Goal: Information Seeking & Learning: Learn about a topic

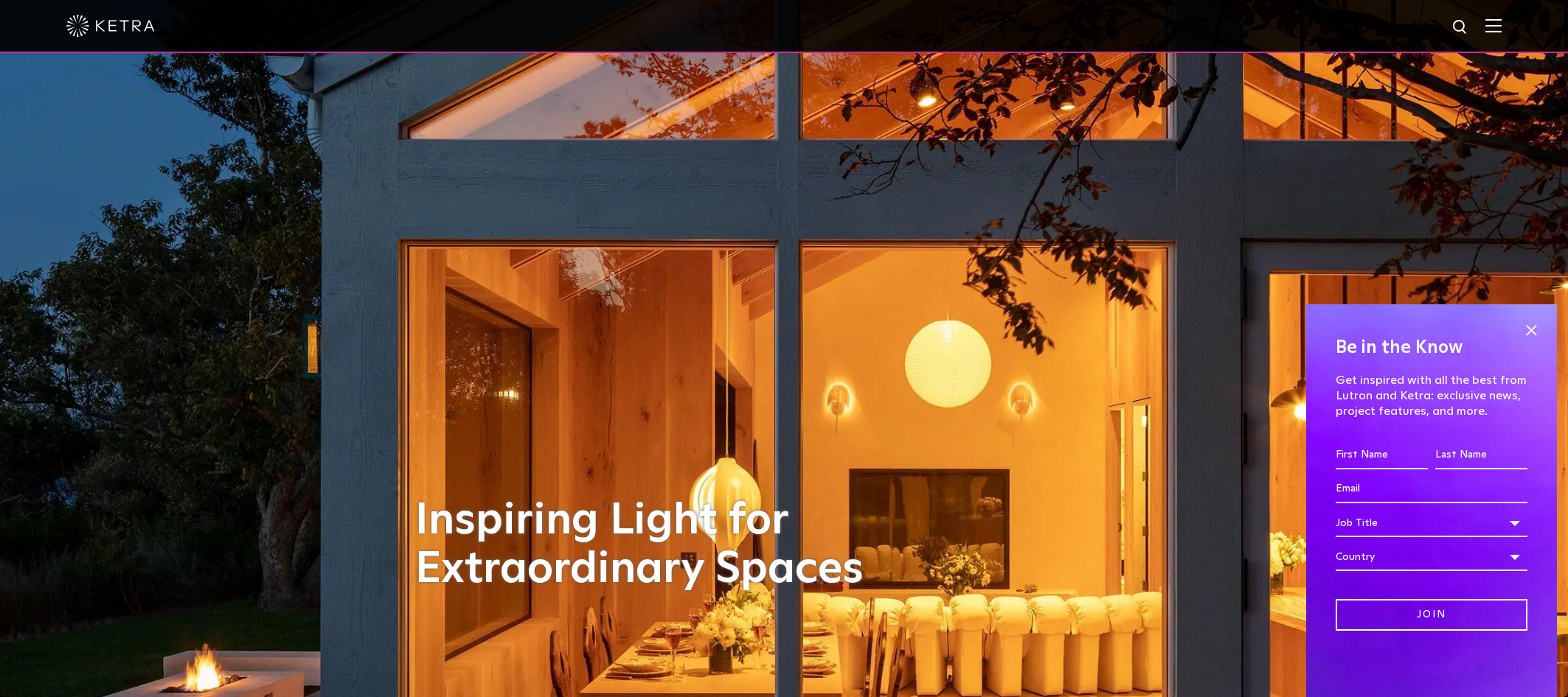
click at [1502, 29] on img at bounding box center [1493, 25] width 17 height 14
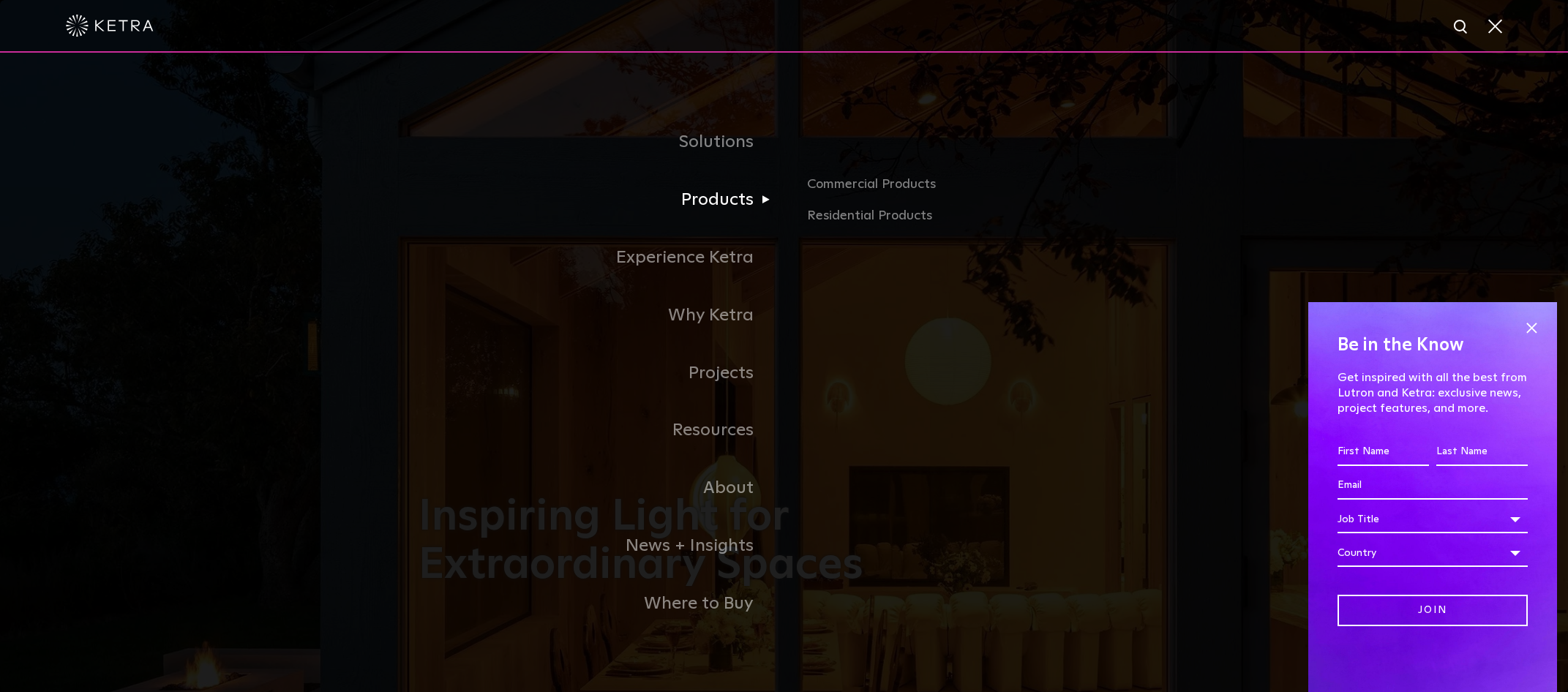
click at [726, 200] on link "Products" at bounding box center [601, 199] width 366 height 58
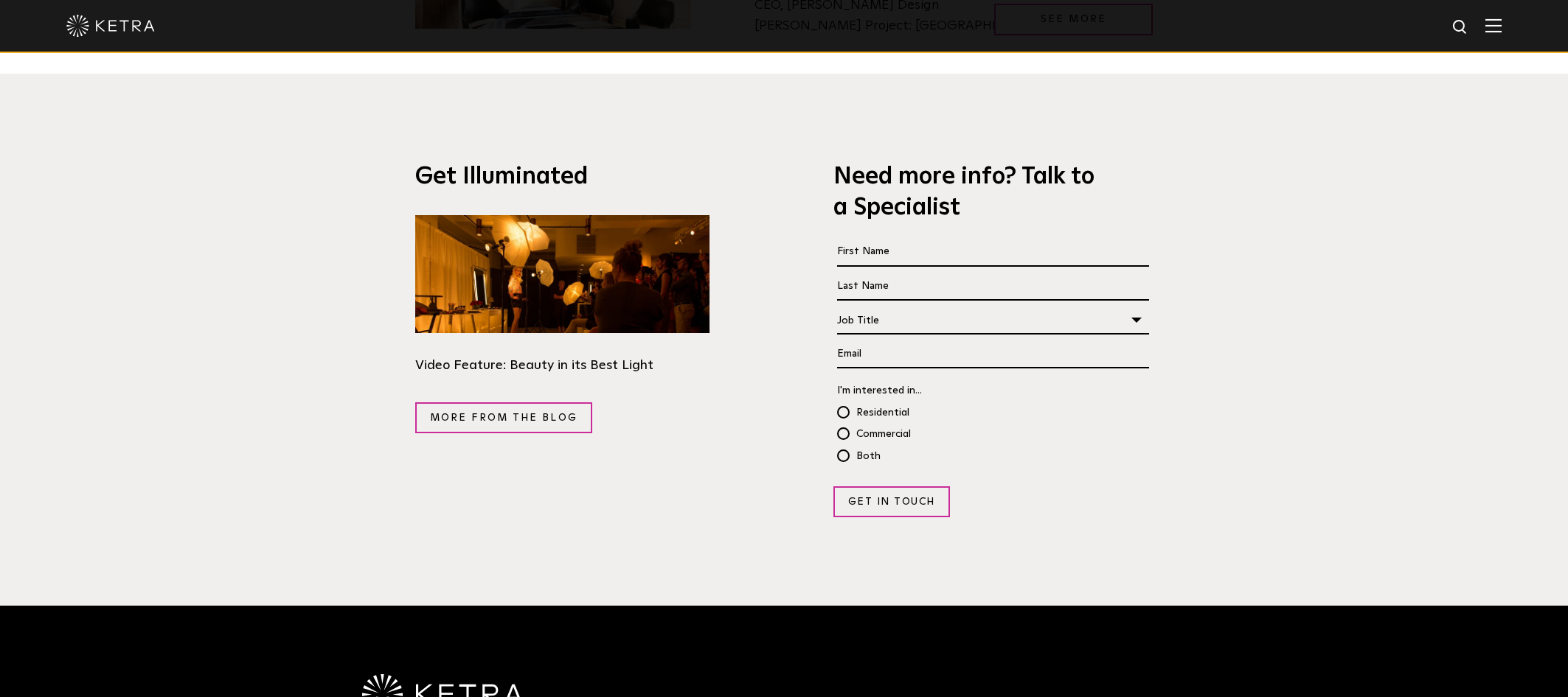
scroll to position [2890, 0]
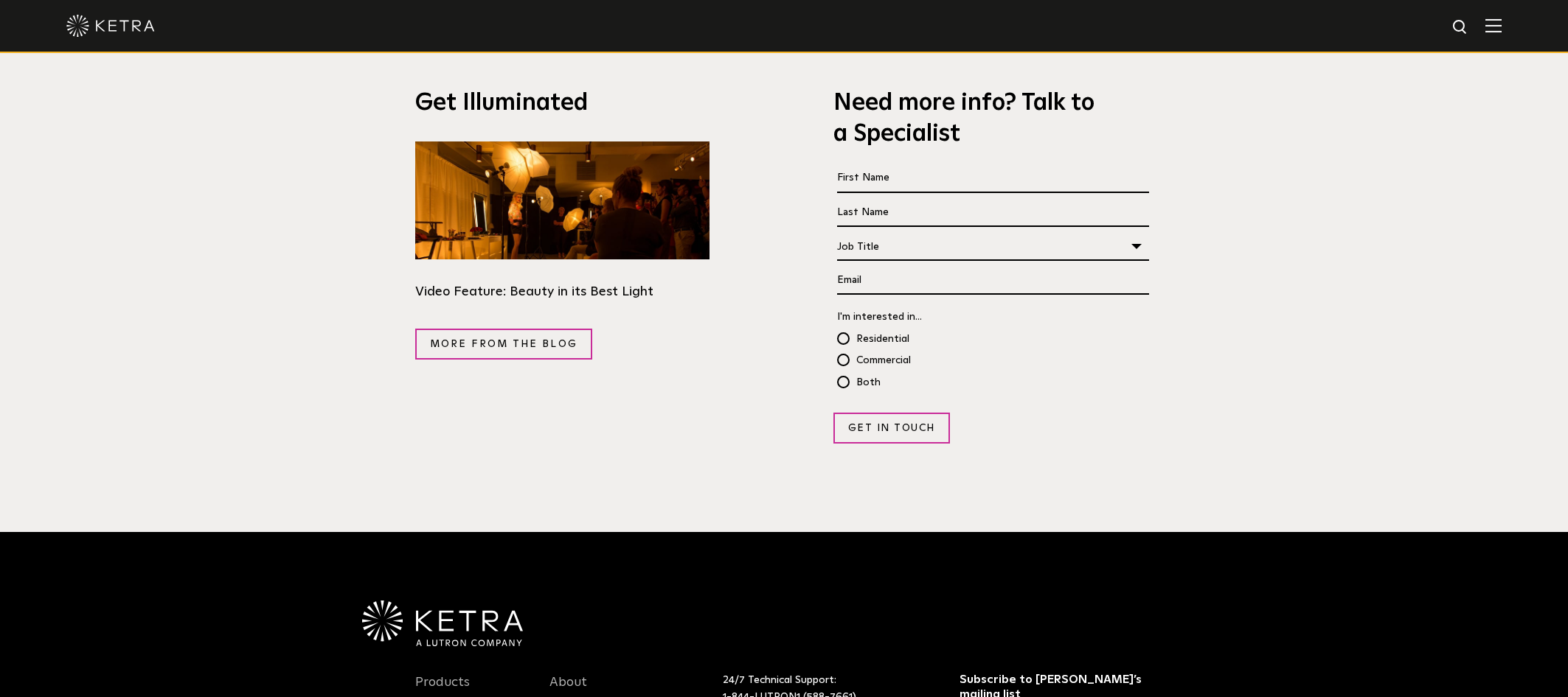
scroll to position [2801, 0]
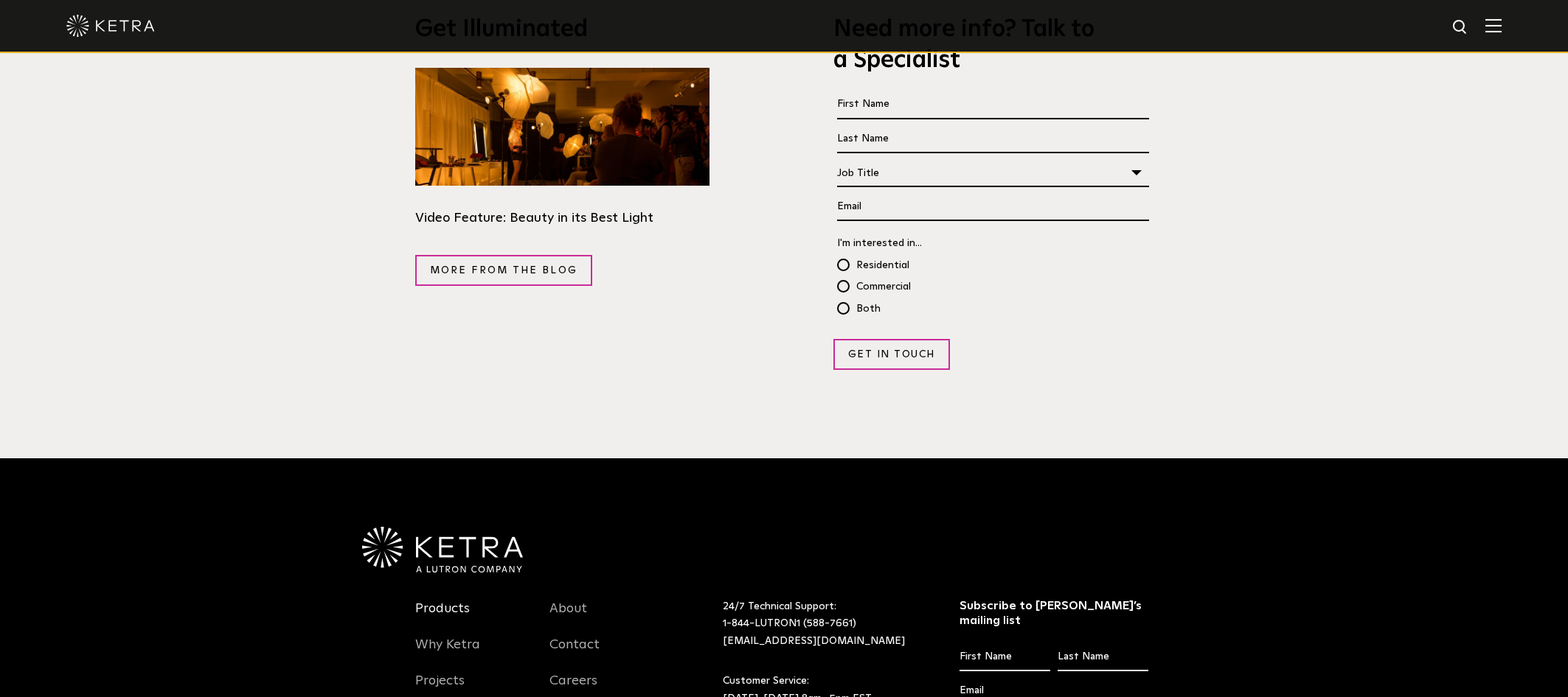
click at [455, 600] on link "Products" at bounding box center [442, 617] width 54 height 34
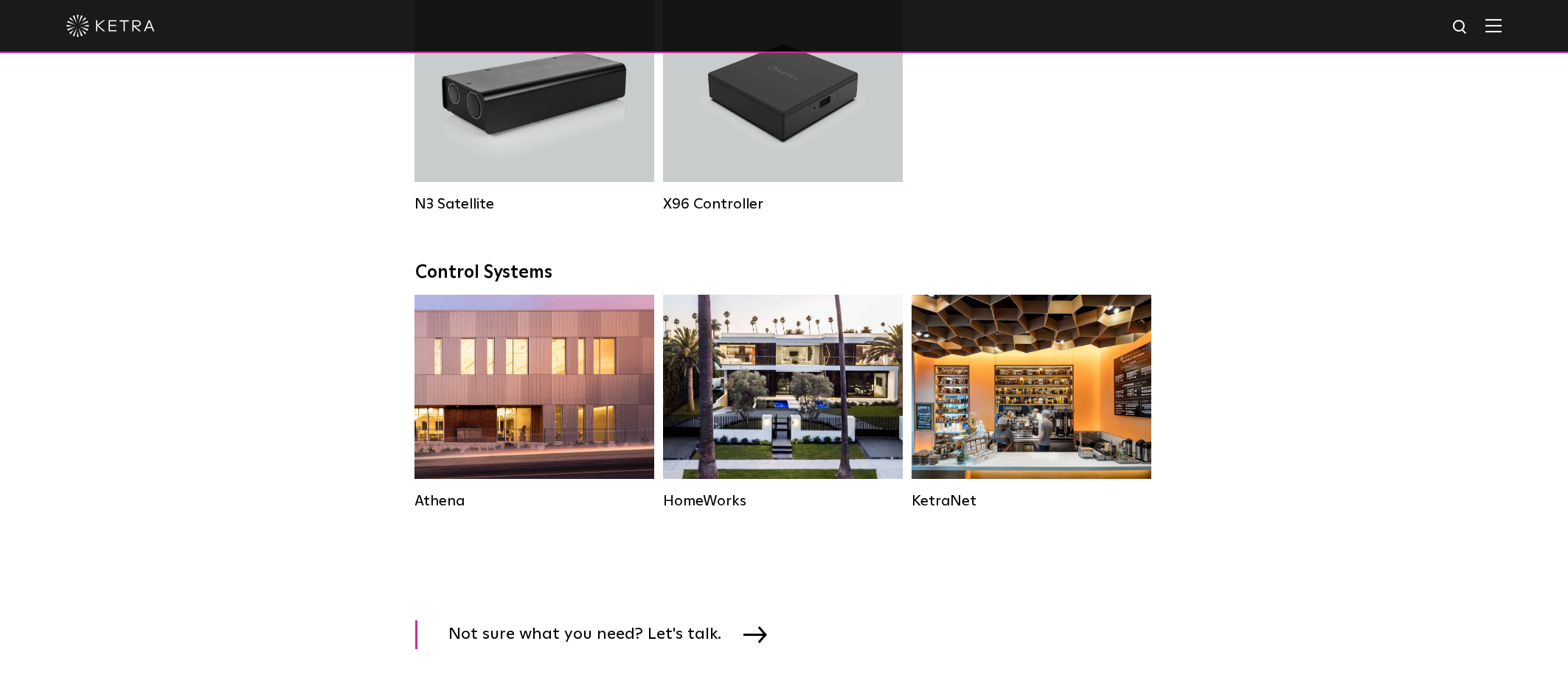
scroll to position [2359, 0]
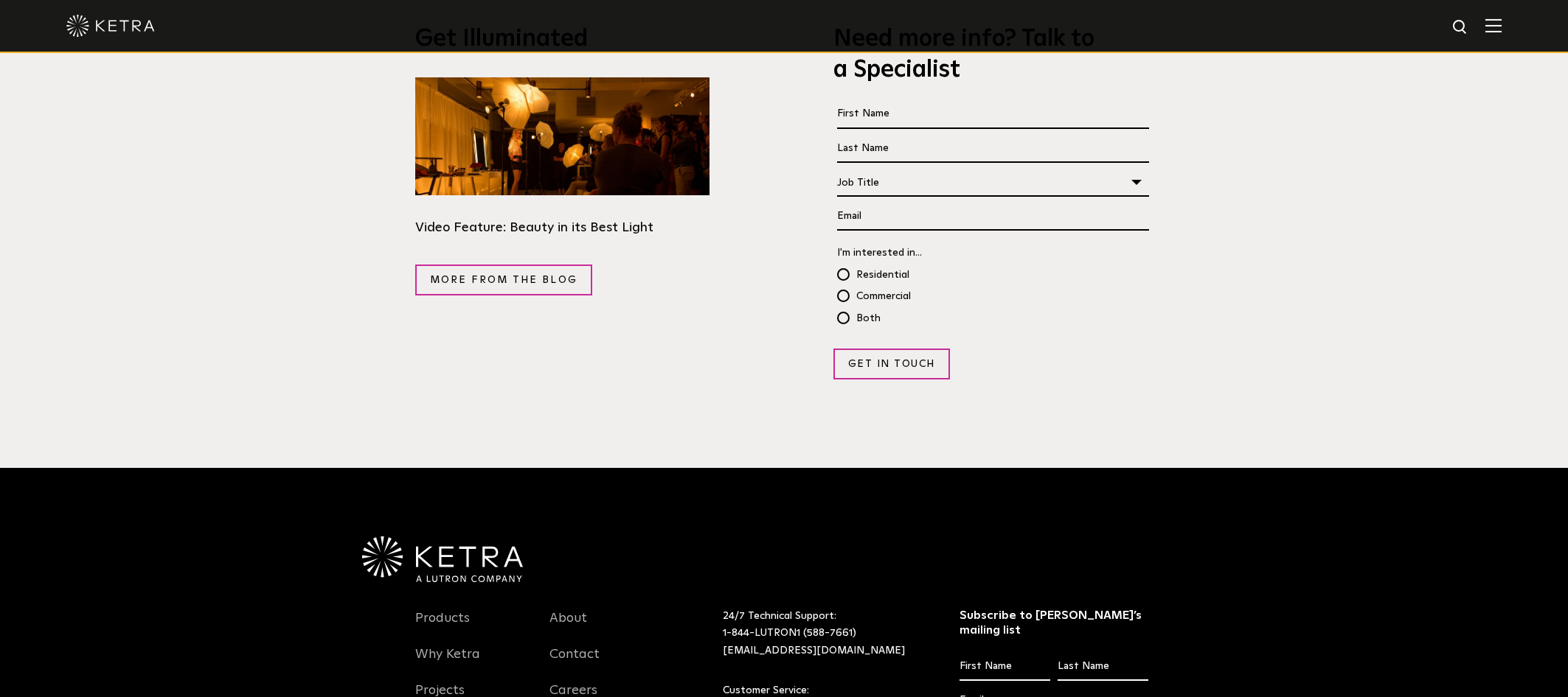
scroll to position [2801, 0]
